Goal: Complete application form

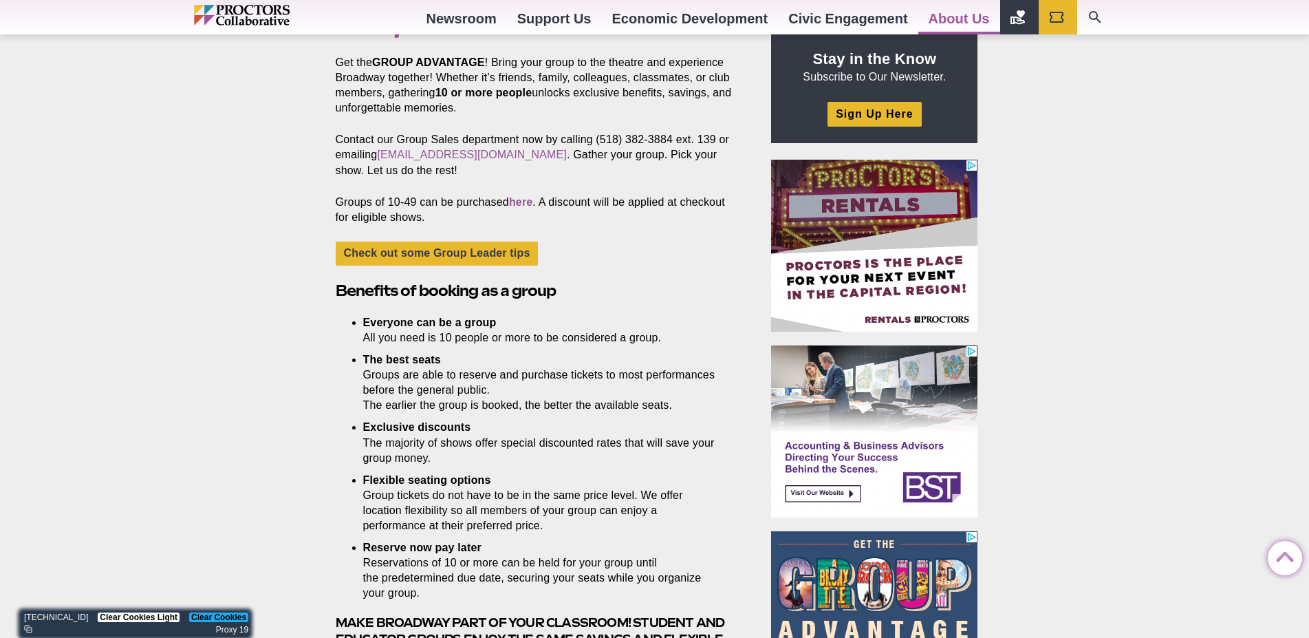
scroll to position [413, 0]
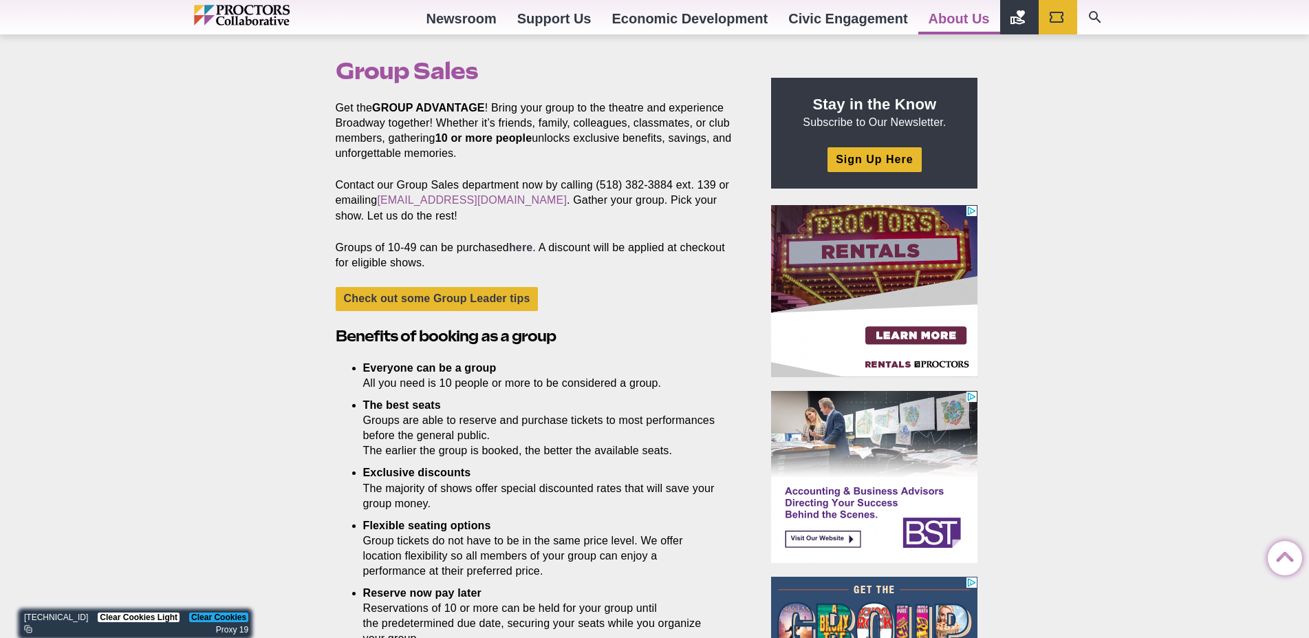
click at [520, 250] on link "here" at bounding box center [520, 248] width 23 height 12
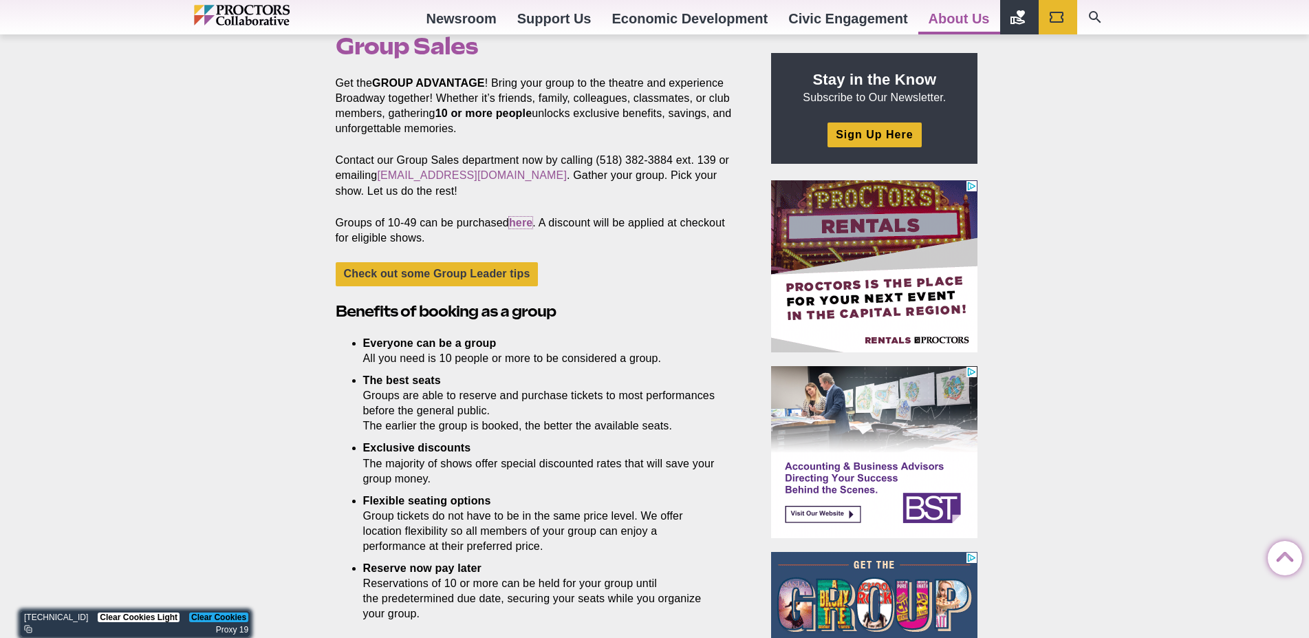
scroll to position [275, 0]
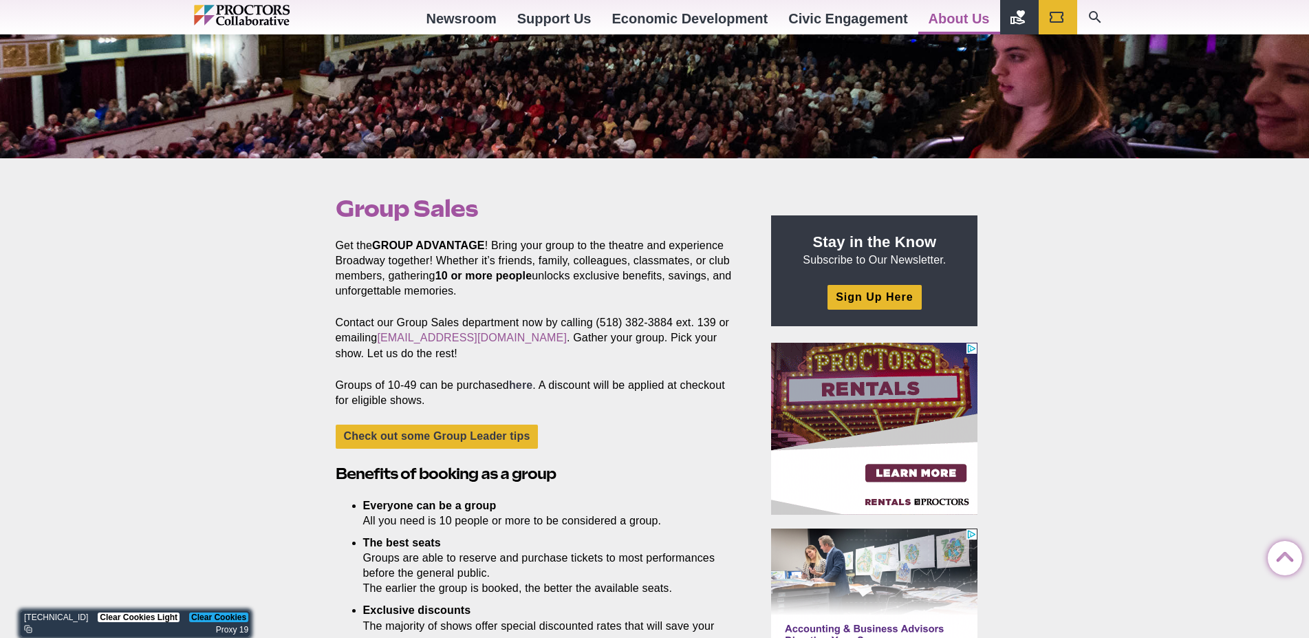
click at [527, 387] on link "here" at bounding box center [520, 385] width 23 height 12
